Goal: Task Accomplishment & Management: Manage account settings

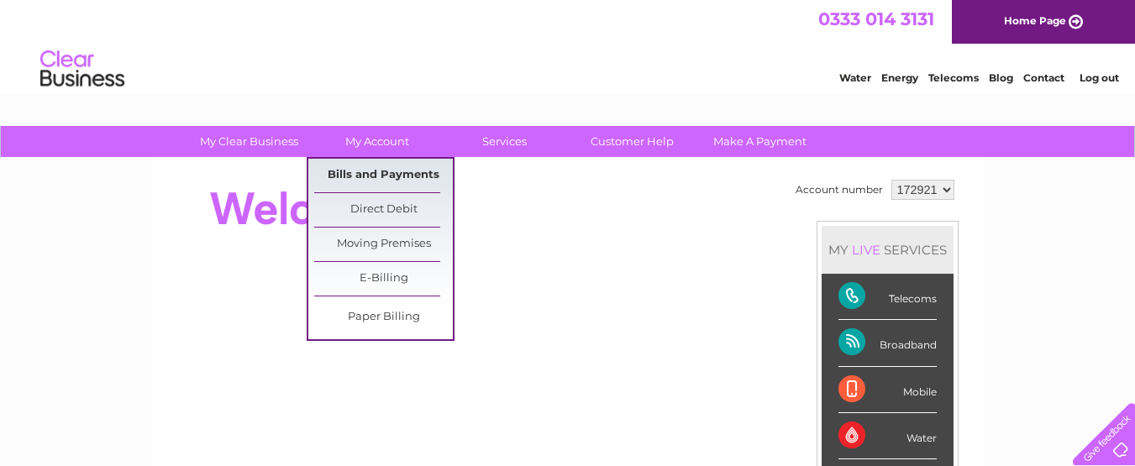
click at [386, 175] on link "Bills and Payments" at bounding box center [383, 176] width 139 height 34
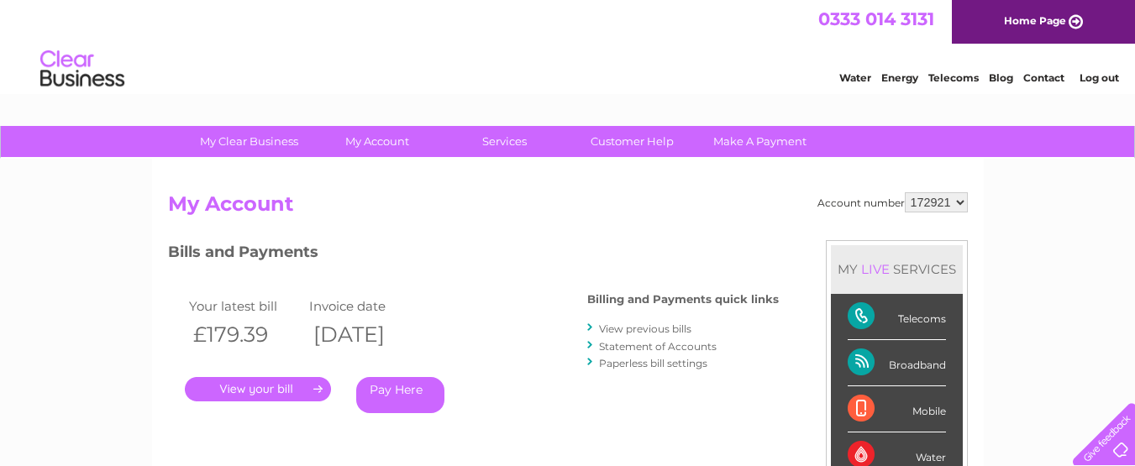
click at [245, 392] on link "." at bounding box center [258, 389] width 146 height 24
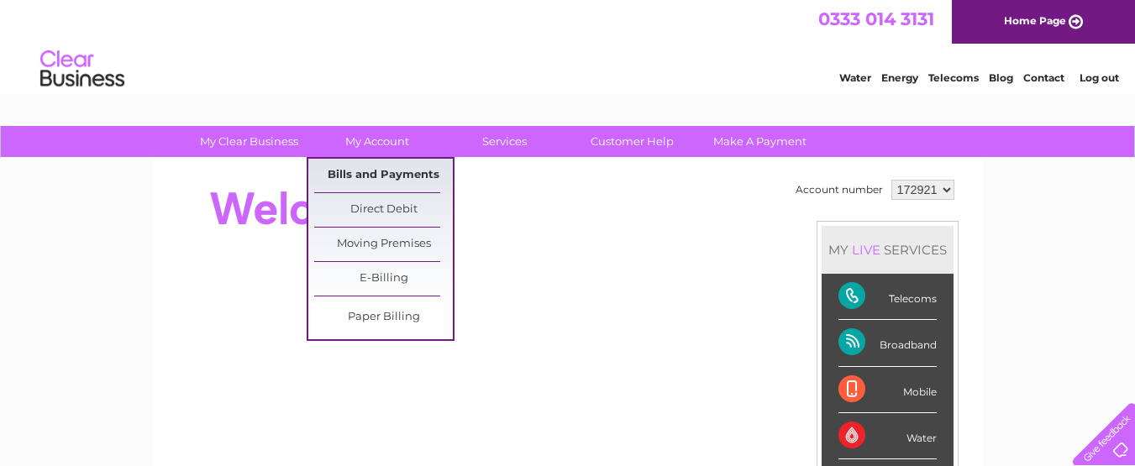
click at [387, 173] on link "Bills and Payments" at bounding box center [383, 176] width 139 height 34
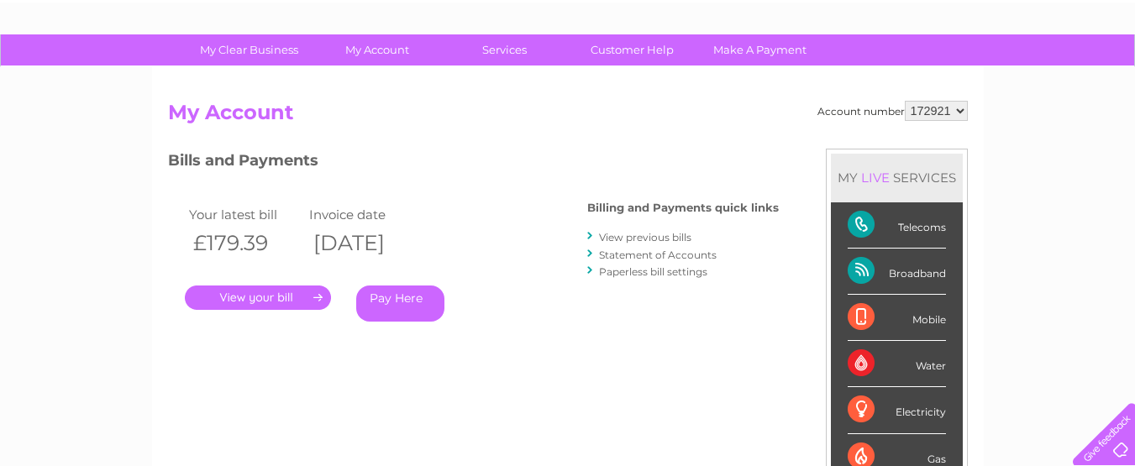
scroll to position [84, 0]
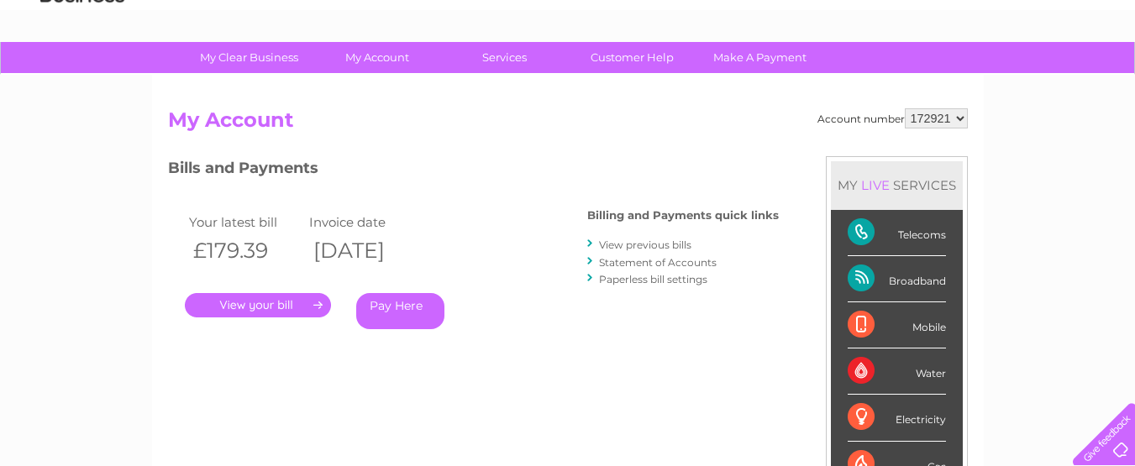
click at [634, 245] on link "View previous bills" at bounding box center [645, 245] width 92 height 13
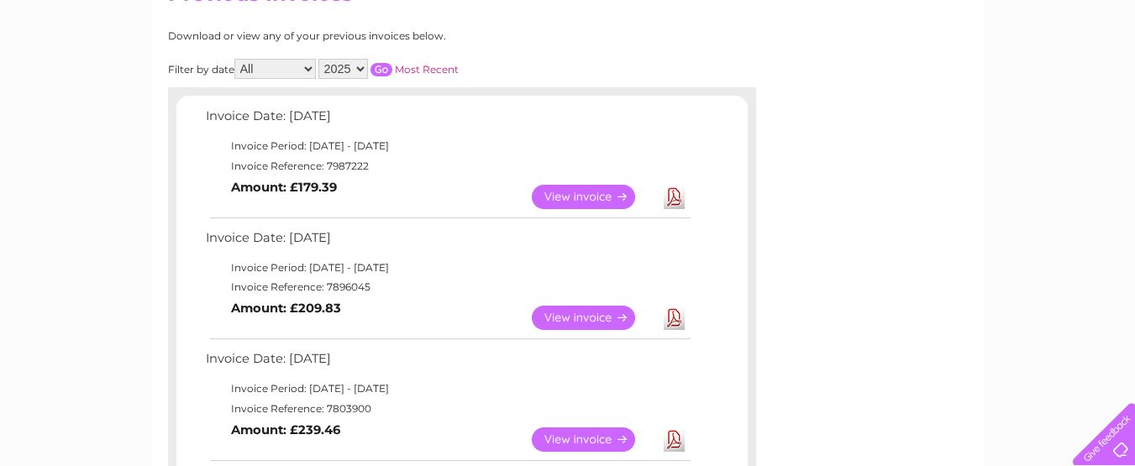
scroll to position [252, 0]
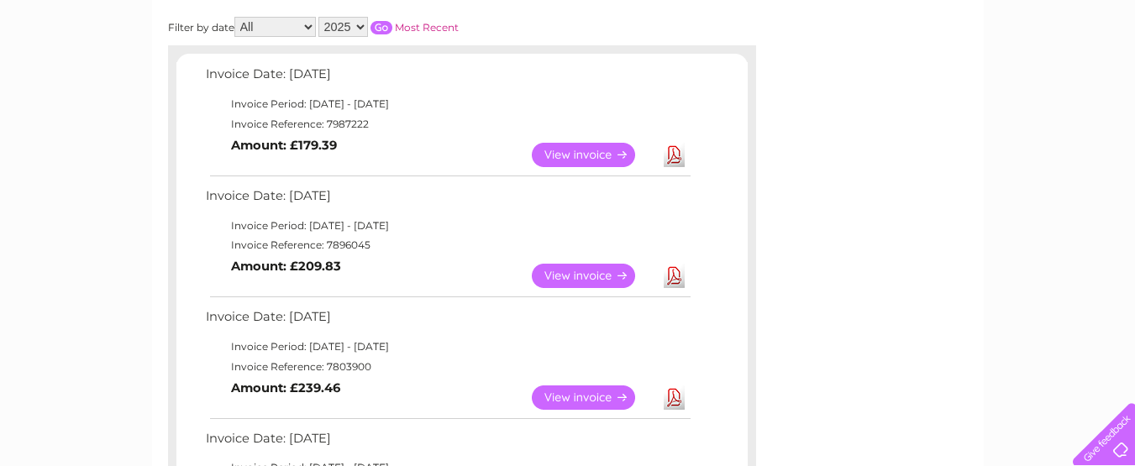
click at [559, 275] on link "View" at bounding box center [594, 276] width 124 height 24
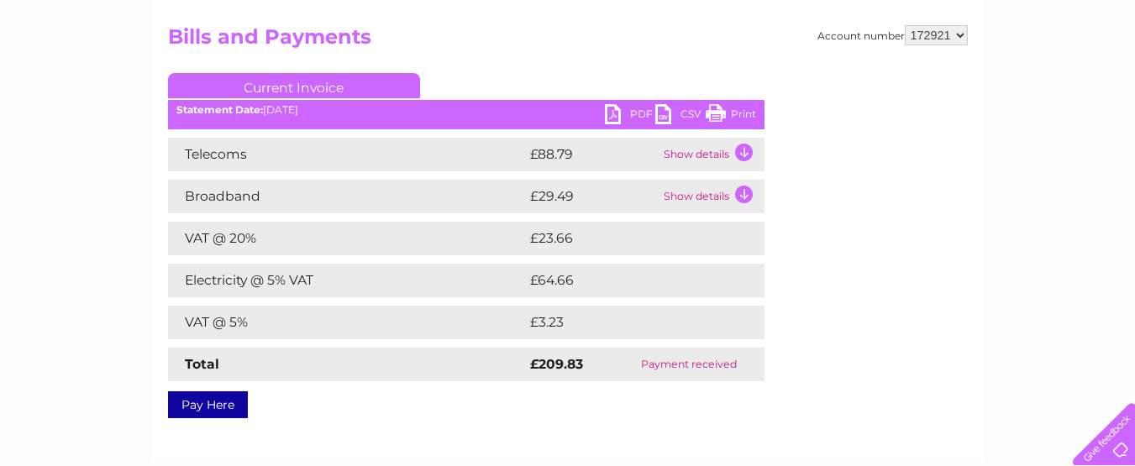
scroll to position [168, 0]
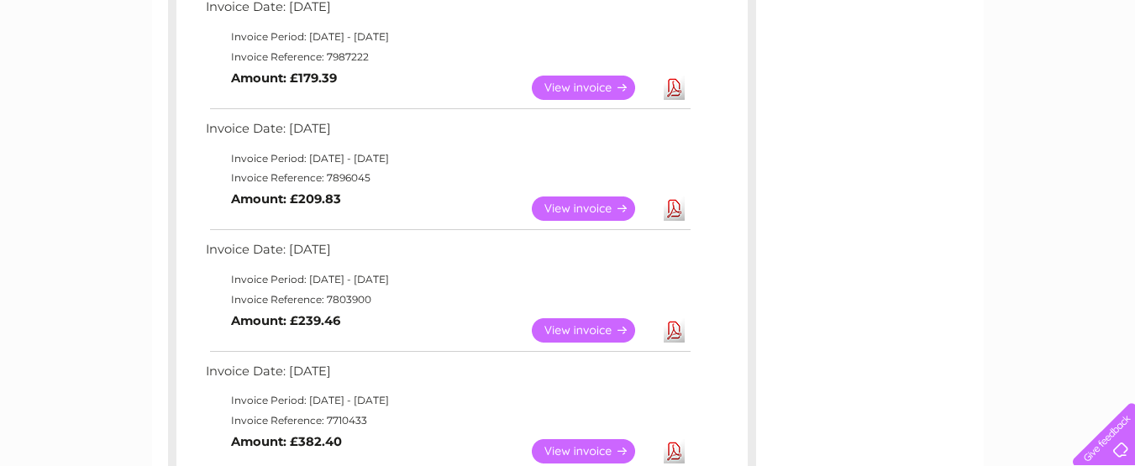
scroll to position [421, 0]
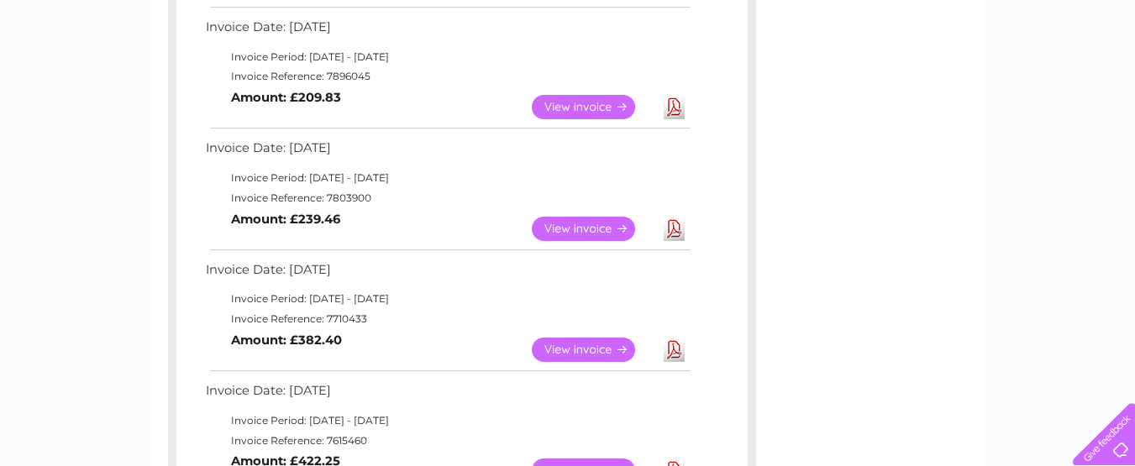
click at [592, 228] on link "View" at bounding box center [594, 229] width 124 height 24
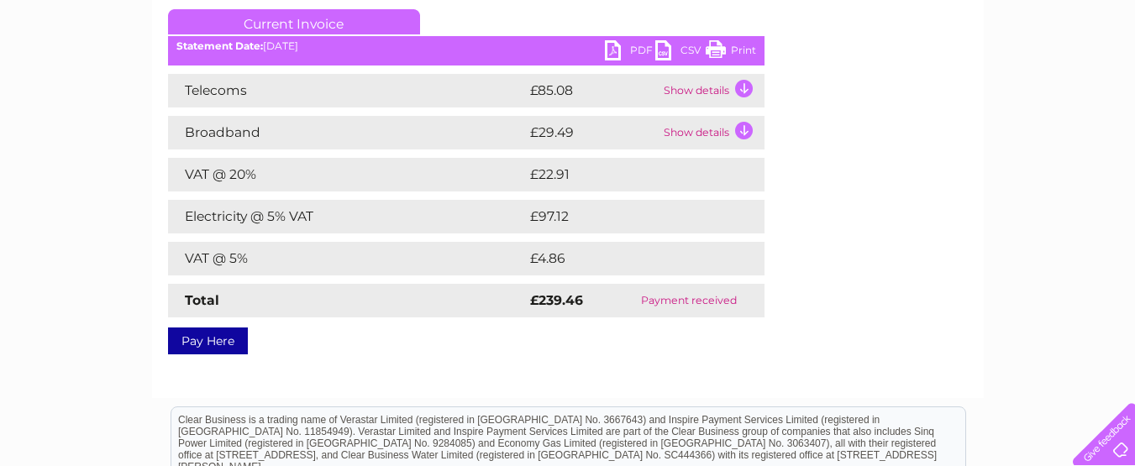
scroll to position [252, 0]
